Goal: Task Accomplishment & Management: Use online tool/utility

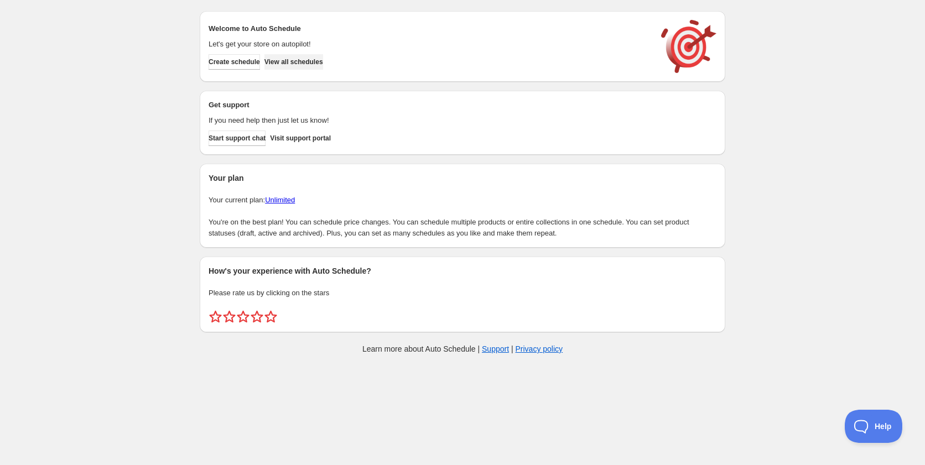
click at [298, 60] on span "View all schedules" at bounding box center [293, 62] width 59 height 9
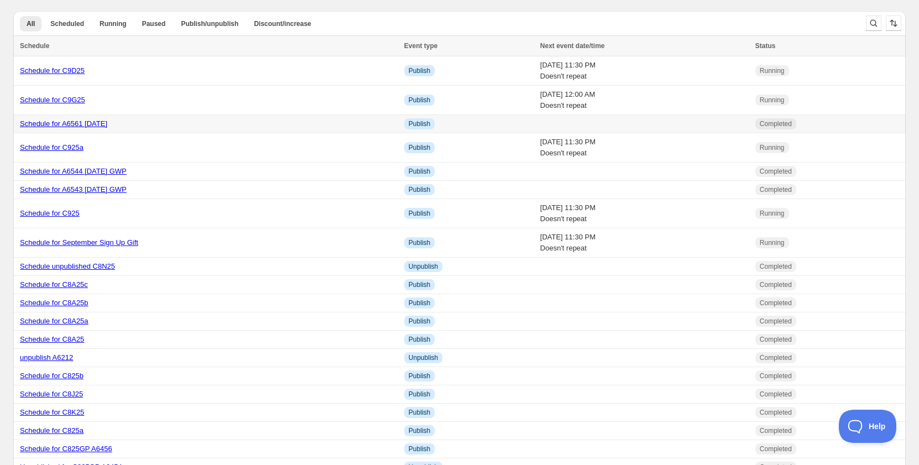
click at [107, 128] on link "Schedule for A6561 [DATE]" at bounding box center [63, 123] width 87 height 8
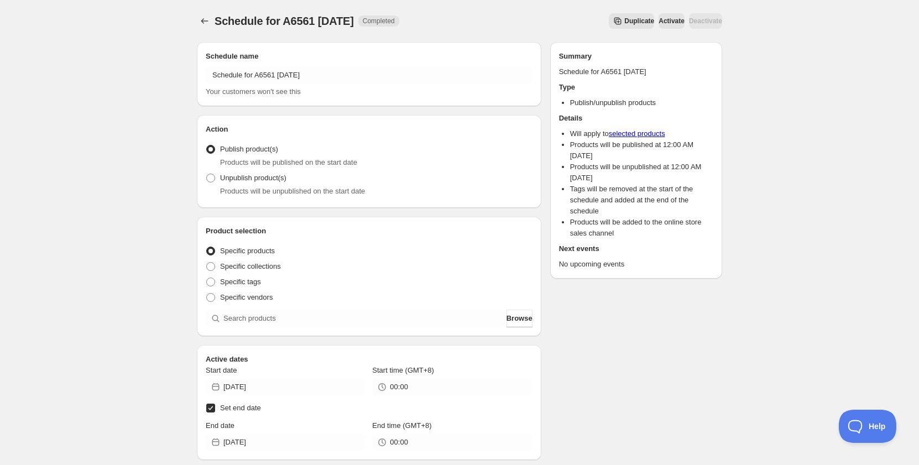
click at [624, 24] on span "Duplicate" at bounding box center [639, 21] width 30 height 9
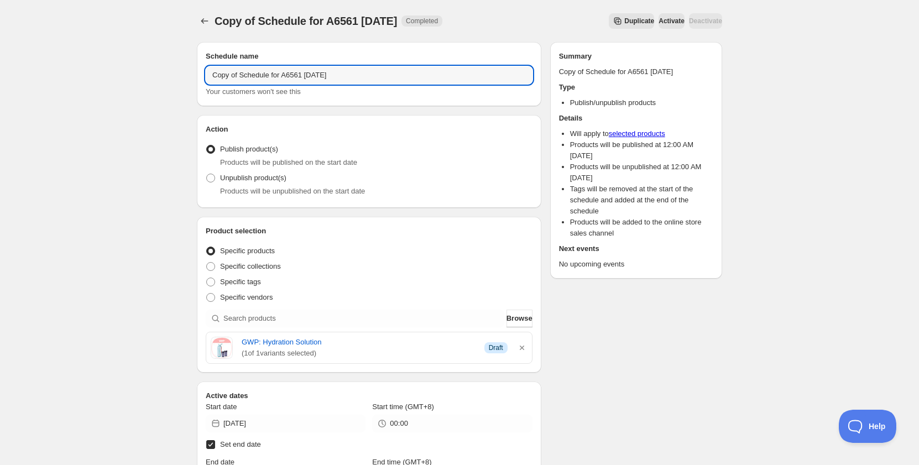
drag, startPoint x: 241, startPoint y: 76, endPoint x: 162, endPoint y: 72, distance: 79.7
drag, startPoint x: 281, startPoint y: 81, endPoint x: 258, endPoint y: 80, distance: 22.7
click at [258, 80] on input "Schedule for A6561 9 Sept 2025" at bounding box center [369, 75] width 327 height 18
paste input "2"
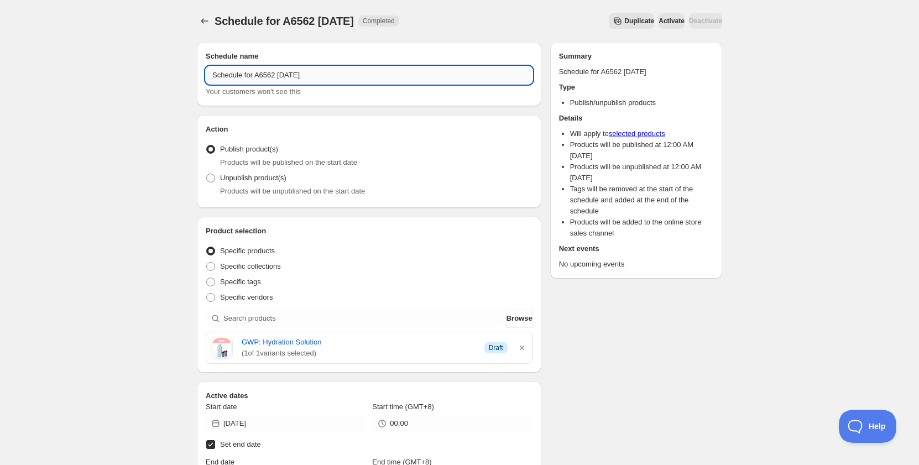
click at [288, 73] on input "Schedule for A6562 9 Sept 2025" at bounding box center [369, 75] width 327 height 18
click at [277, 74] on input "Schedule for A6562 12 Sept 2025" at bounding box center [369, 75] width 327 height 18
drag, startPoint x: 279, startPoint y: 78, endPoint x: 259, endPoint y: 77, distance: 19.4
click at [259, 77] on input "Schedule for A6562 12 Sept 2025" at bounding box center [369, 75] width 327 height 18
type input "Schedule for A6562 12 Sept 2025"
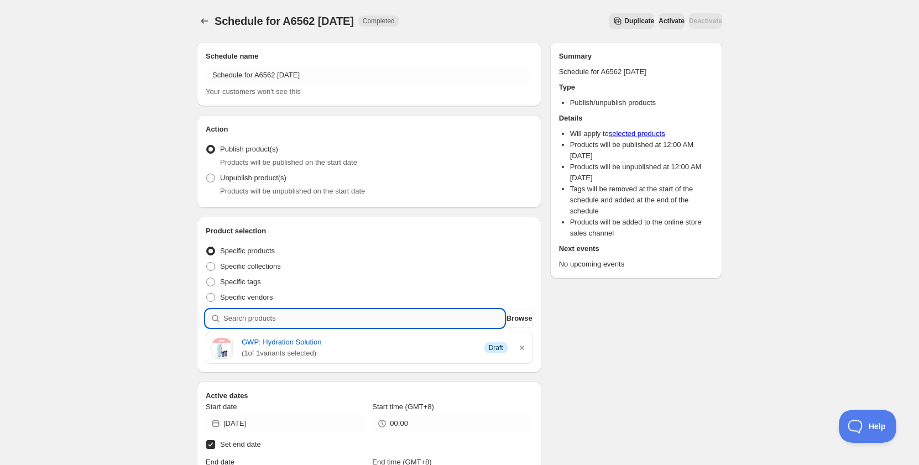
click at [261, 315] on input "search" at bounding box center [363, 319] width 281 height 18
paste input "A6562"
type input "A6562"
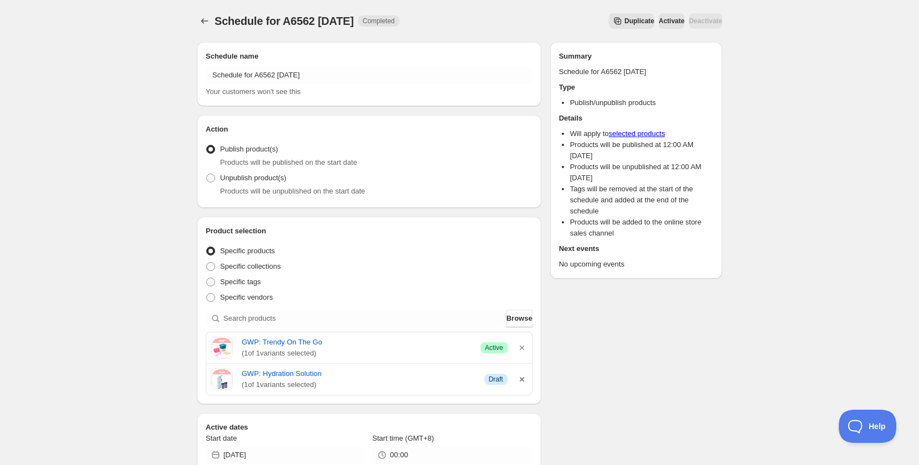
click at [519, 380] on icon "button" at bounding box center [522, 379] width 11 height 11
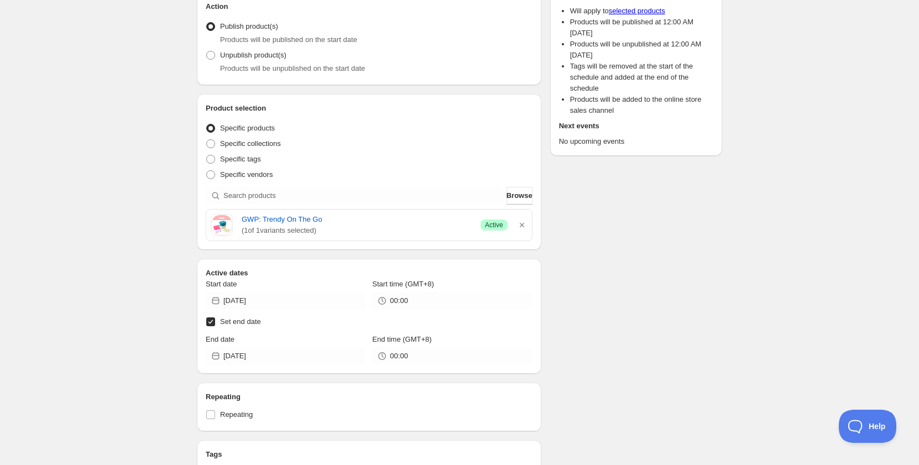
scroll to position [166, 0]
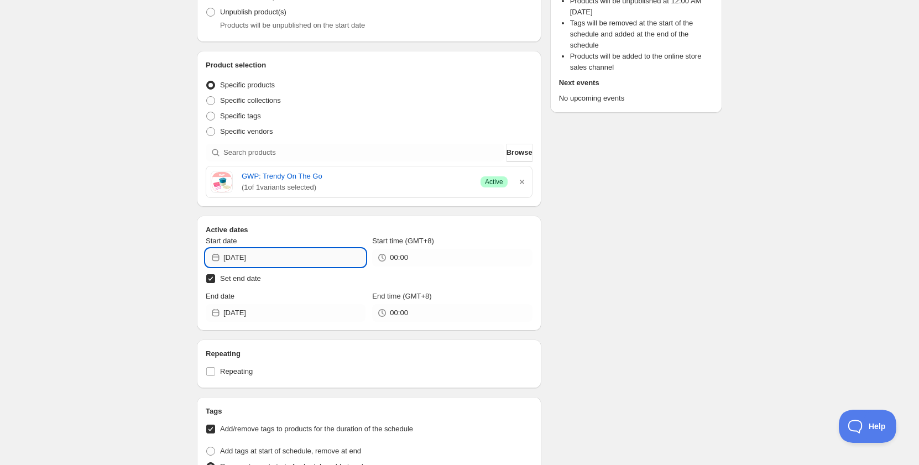
click at [267, 262] on input "2025-09-09" at bounding box center [294, 258] width 142 height 18
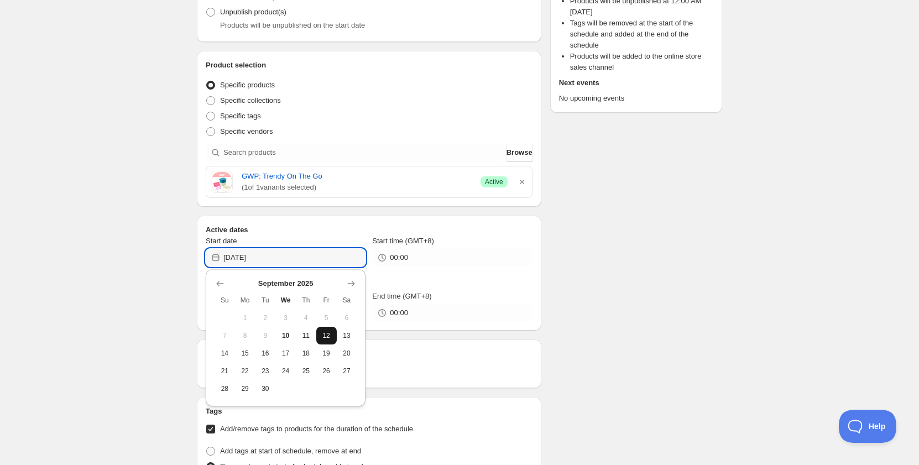
click at [325, 335] on span "12" at bounding box center [327, 335] width 12 height 9
type input "2025-09-12"
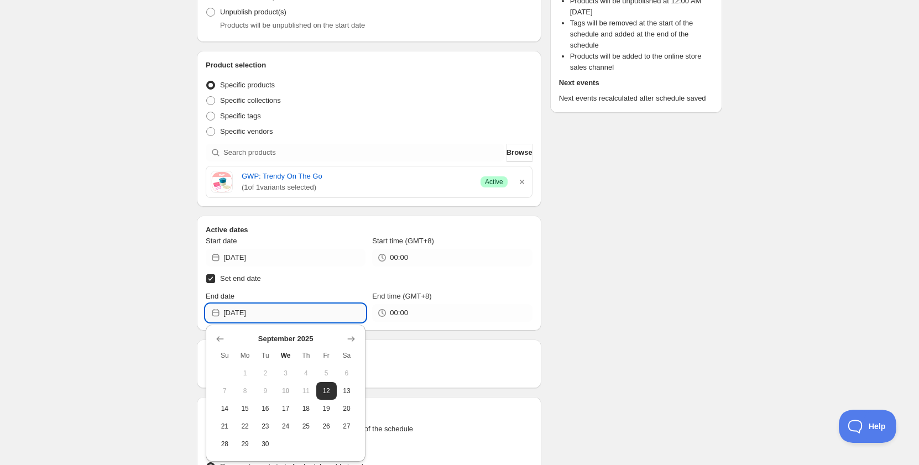
click at [257, 316] on input "2025-09-12" at bounding box center [294, 313] width 142 height 18
click at [347, 387] on span "13" at bounding box center [347, 391] width 12 height 9
type input "2025-09-13"
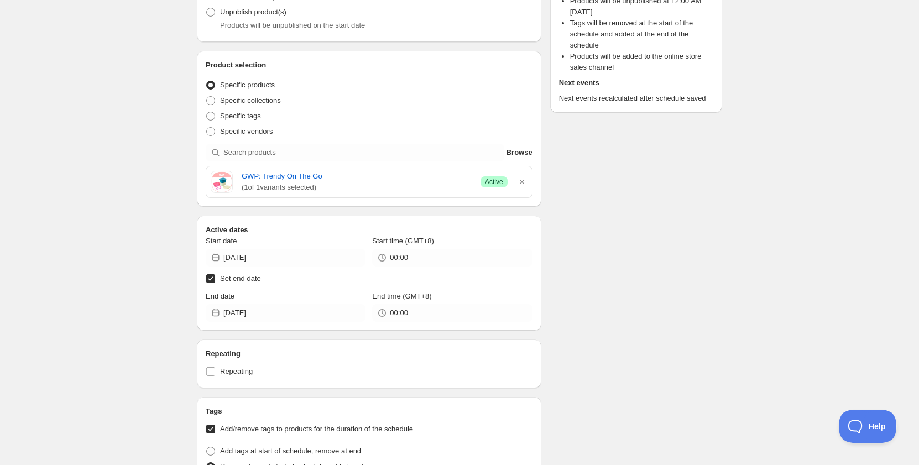
click at [623, 340] on div "Schedule name Schedule for A6562 12 Sept 2025 Your customers won't see this Act…" at bounding box center [455, 354] width 534 height 975
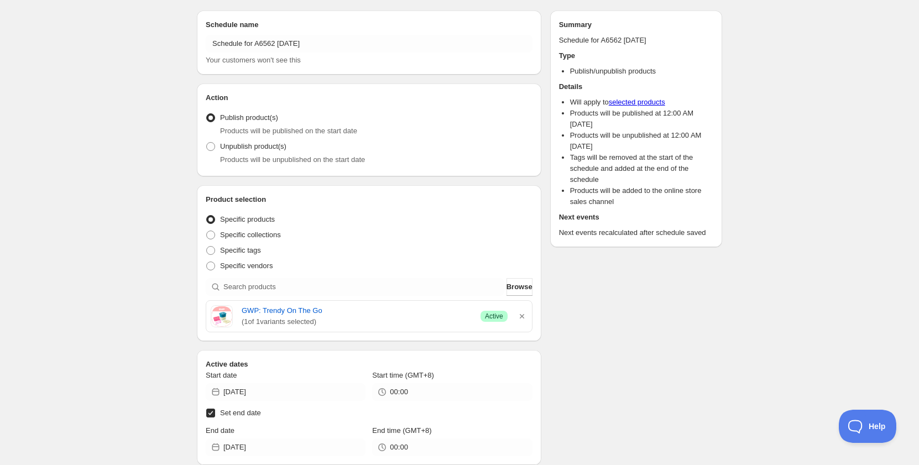
scroll to position [0, 0]
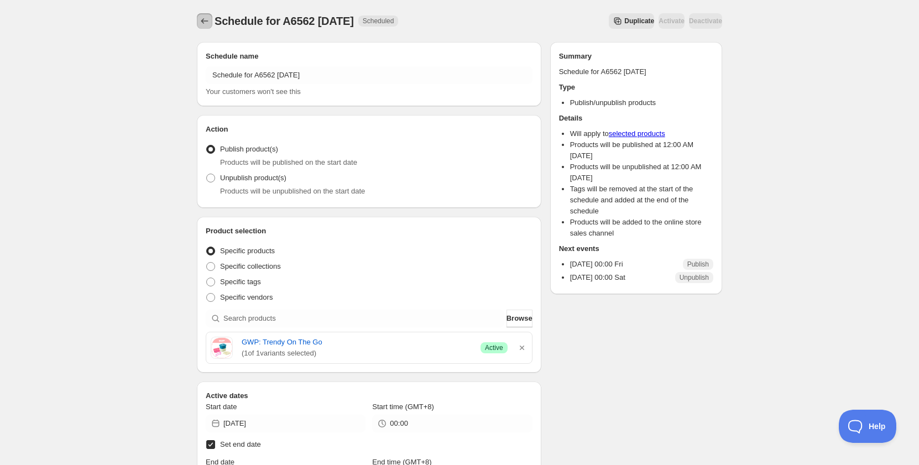
click at [207, 19] on icon "Schedules" at bounding box center [204, 20] width 11 height 11
